Goal: Manage account settings

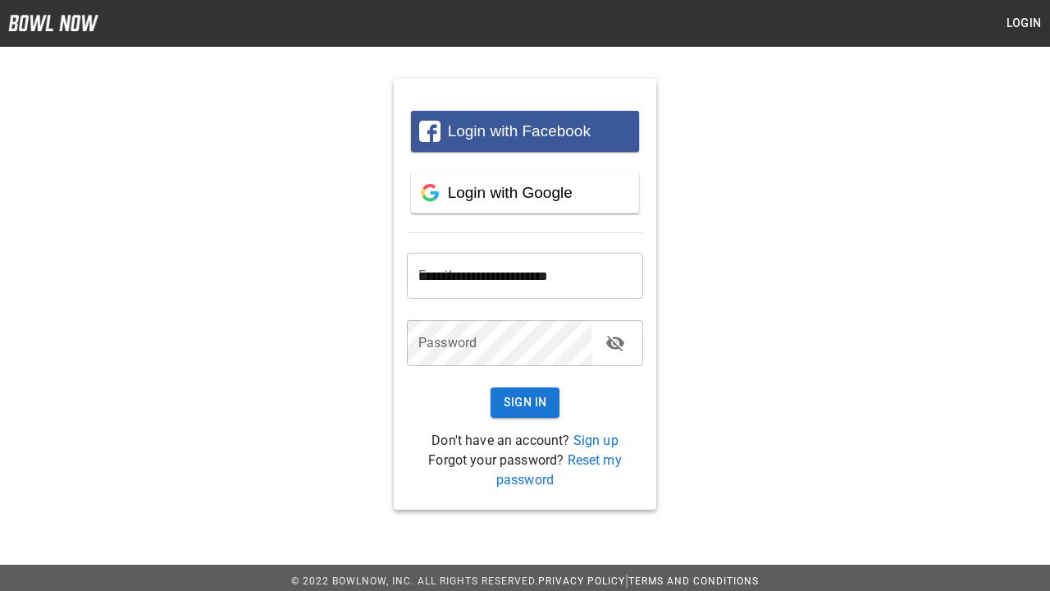
type input "**********"
click at [525, 402] on button "Sign In" at bounding box center [526, 402] width 70 height 30
